Goal: Task Accomplishment & Management: Manage account settings

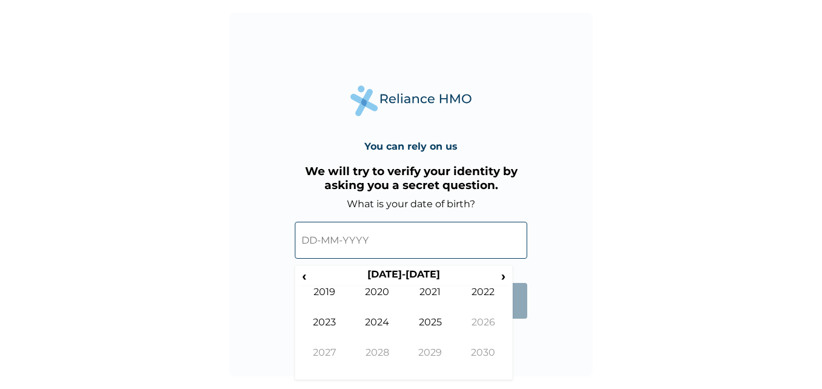
click at [311, 242] on input "text" at bounding box center [411, 240] width 233 height 37
click at [501, 276] on span "›" at bounding box center [503, 275] width 13 height 15
click at [300, 280] on span "‹" at bounding box center [304, 275] width 13 height 15
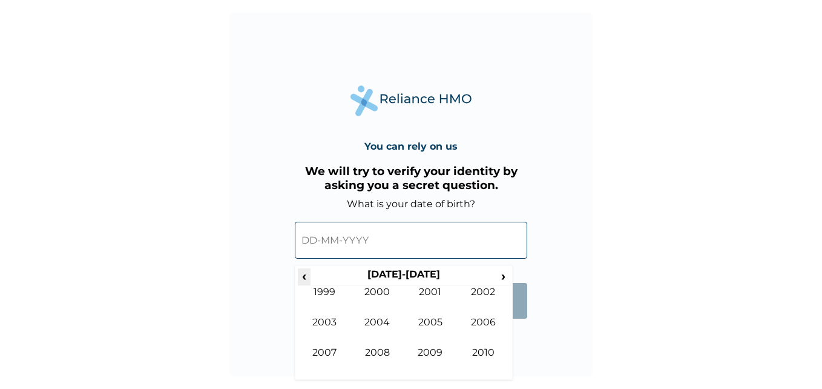
click at [300, 280] on span "‹" at bounding box center [304, 275] width 13 height 15
click at [338, 351] on td "1977" at bounding box center [324, 361] width 53 height 30
click at [338, 351] on td "Sep" at bounding box center [324, 361] width 53 height 30
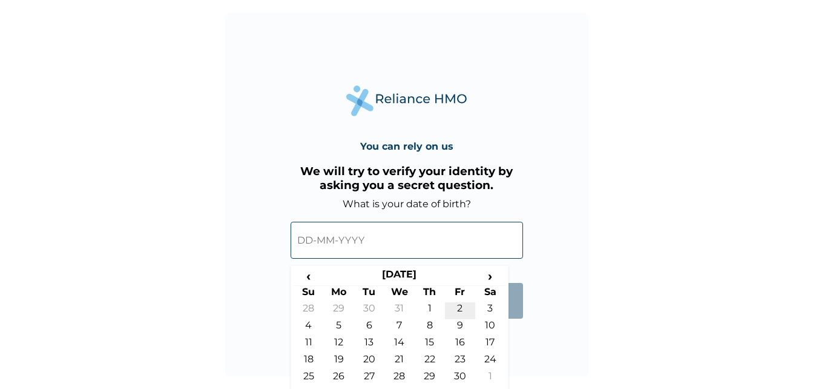
click at [458, 307] on td "2" at bounding box center [460, 310] width 30 height 17
type input "02-09-1977"
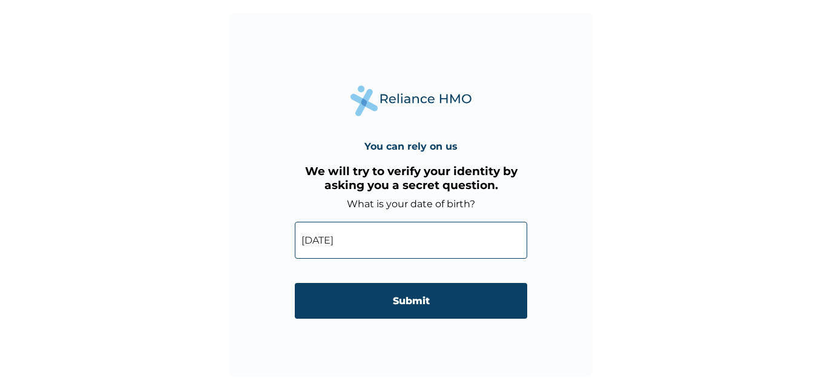
click at [458, 307] on input "Submit" at bounding box center [411, 301] width 233 height 36
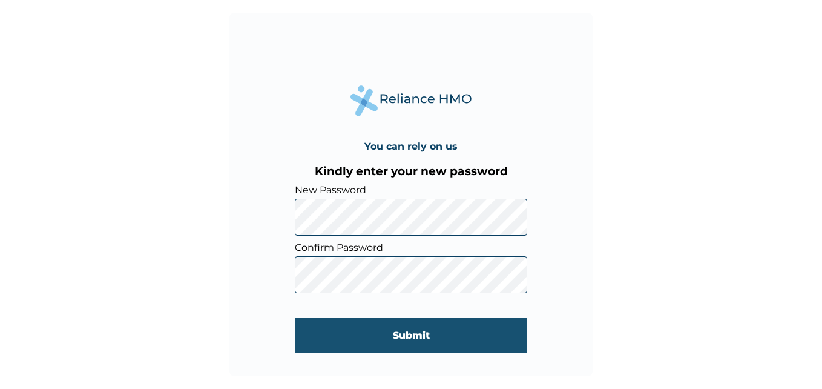
click at [391, 328] on input "Submit" at bounding box center [411, 335] width 233 height 36
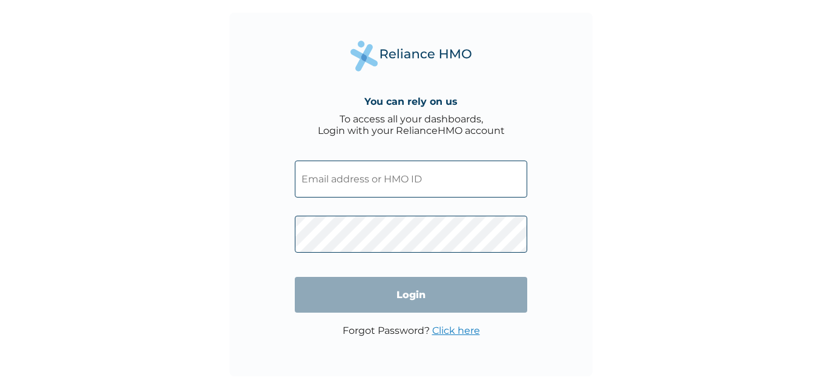
click at [466, 188] on input "text" at bounding box center [411, 178] width 233 height 37
click at [417, 180] on input "text" at bounding box center [411, 178] width 233 height 37
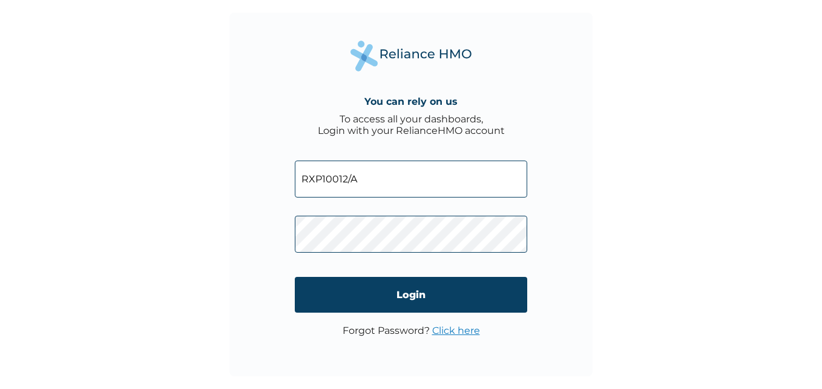
type input "RXP10012/A"
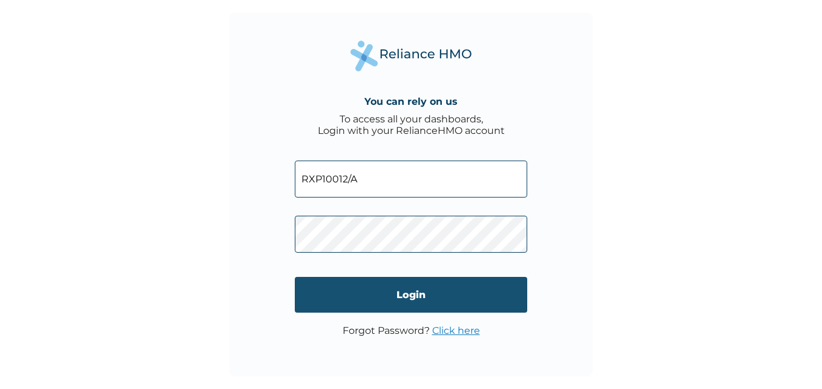
click at [408, 297] on input "Login" at bounding box center [411, 295] width 233 height 36
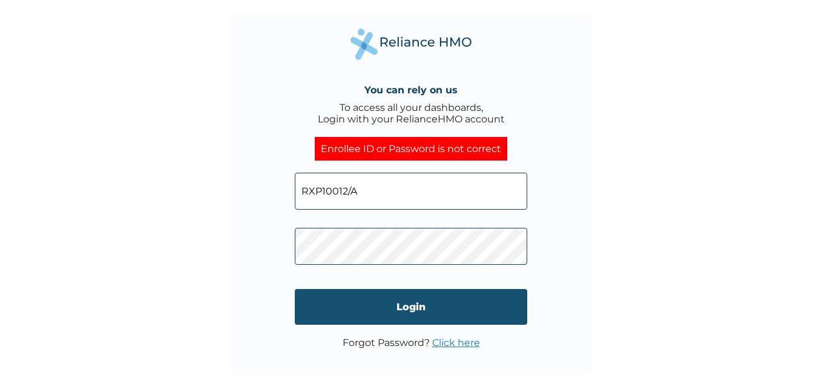
click at [407, 310] on input "Login" at bounding box center [411, 307] width 233 height 36
click at [374, 306] on input "Login" at bounding box center [411, 307] width 233 height 36
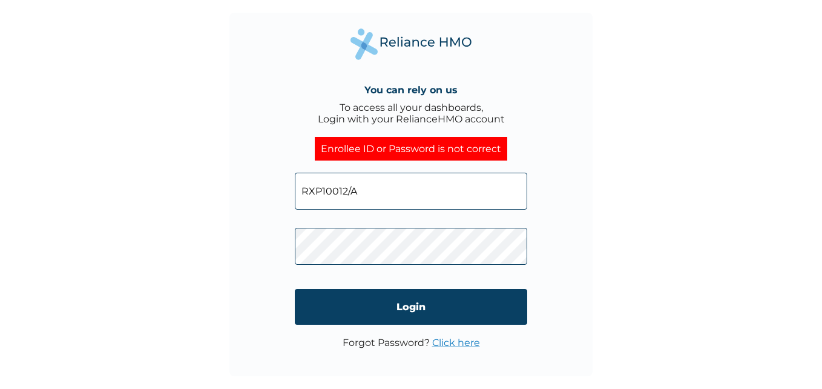
click at [368, 188] on input "RXP10012/A" at bounding box center [411, 191] width 233 height 37
drag, startPoint x: 368, startPoint y: 188, endPoint x: 306, endPoint y: 198, distance: 63.1
click at [306, 198] on input "RXP10012/A" at bounding box center [411, 191] width 233 height 37
click at [322, 191] on input "RXP10012/A" at bounding box center [411, 191] width 233 height 37
type input "RXP/10012/A"
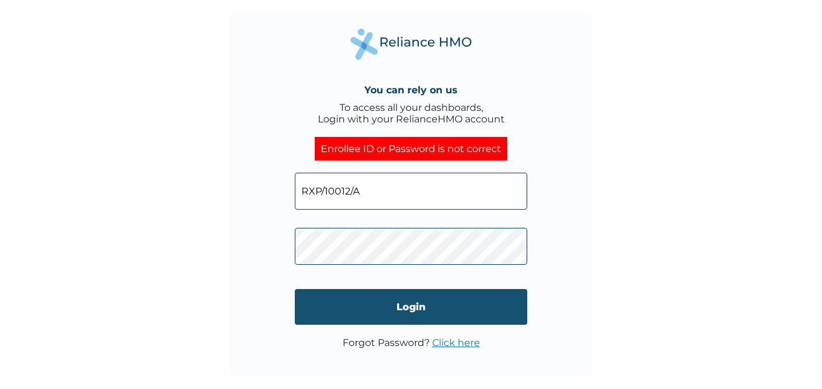
click at [411, 306] on input "Login" at bounding box center [411, 307] width 233 height 36
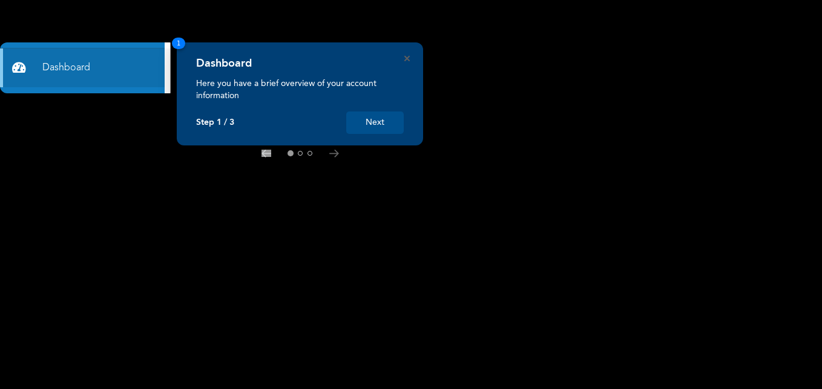
click at [383, 128] on button "Next" at bounding box center [375, 122] width 58 height 22
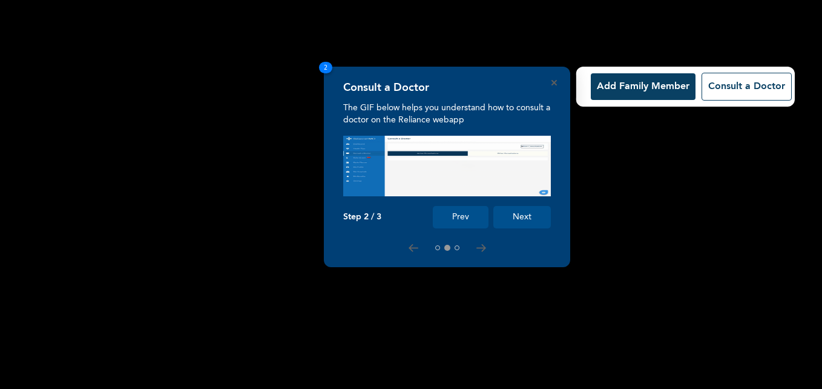
click at [506, 223] on button "Next" at bounding box center [523, 217] width 58 height 22
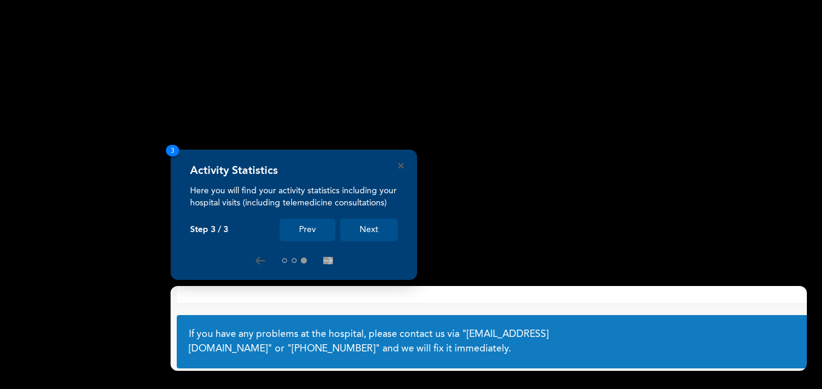
scroll to position [88, 0]
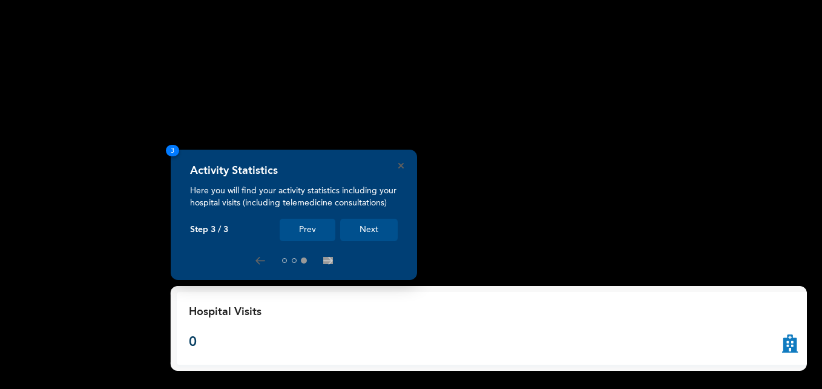
click at [379, 234] on button "Next" at bounding box center [369, 230] width 58 height 22
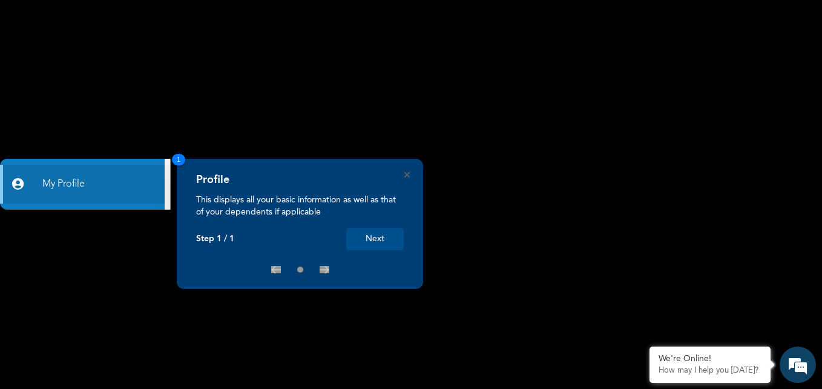
click at [388, 243] on button "Next" at bounding box center [375, 239] width 58 height 22
